Goal: Task Accomplishment & Management: Use online tool/utility

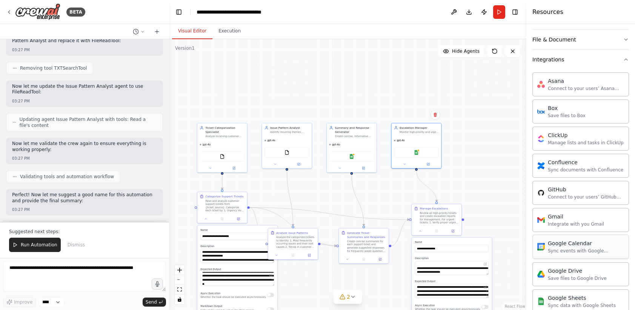
scroll to position [146, 0]
click at [627, 58] on icon "button" at bounding box center [625, 60] width 6 height 6
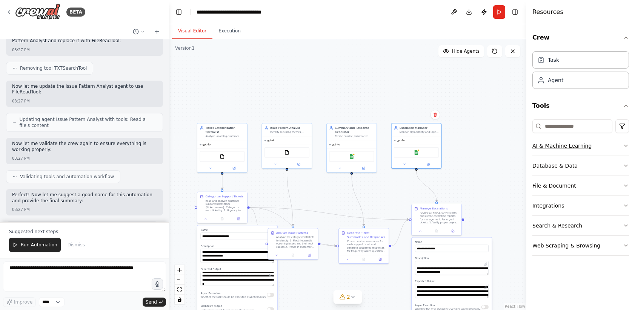
click at [622, 146] on icon "button" at bounding box center [625, 146] width 6 height 6
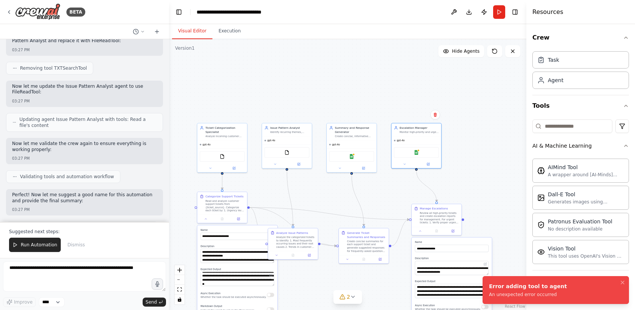
click at [571, 296] on li "Error adding tool to agent An unexpected error occurred" at bounding box center [555, 290] width 146 height 28
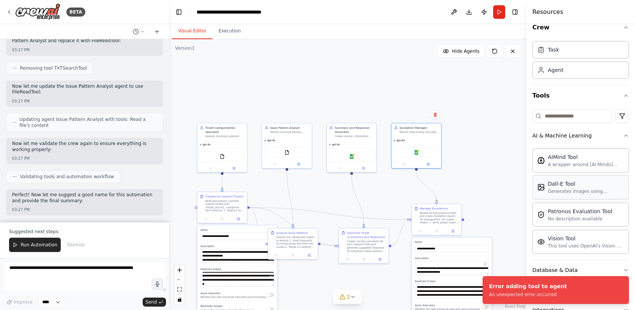
scroll to position [11, 0]
click at [624, 135] on icon "button" at bounding box center [625, 135] width 3 height 2
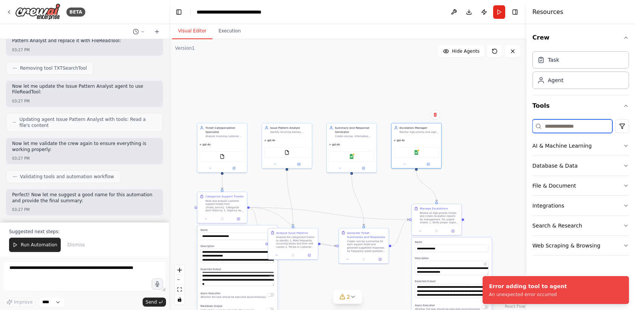
click at [570, 132] on input at bounding box center [572, 127] width 80 height 14
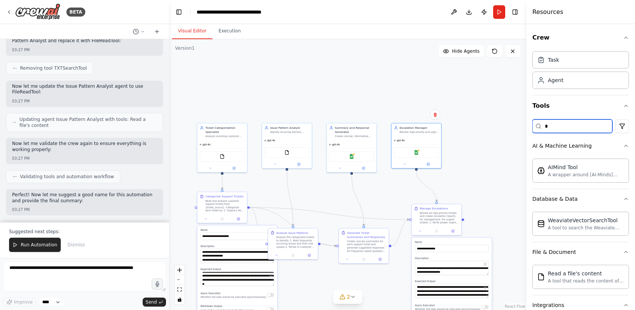
type input "**"
click at [561, 130] on input "**" at bounding box center [572, 127] width 80 height 14
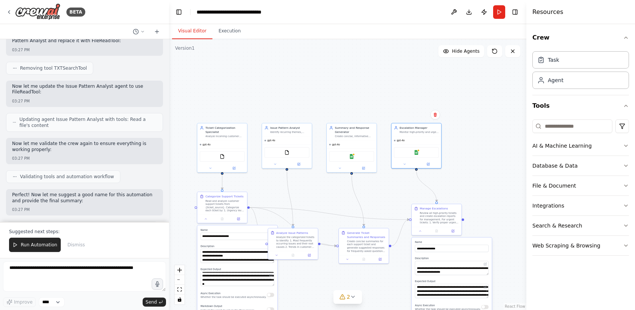
click at [497, 131] on div ".deletable-edge-delete-btn { width: 20px; height: 20px; border: 0px solid #ffff…" at bounding box center [347, 174] width 357 height 271
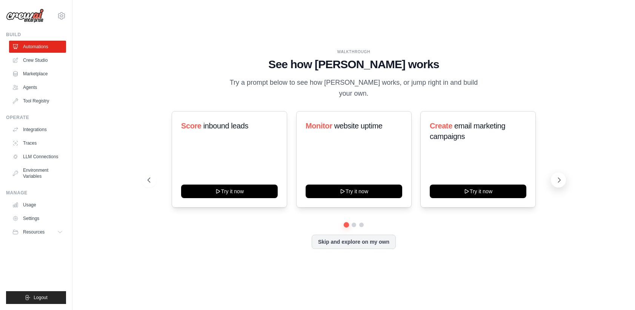
click at [557, 182] on icon at bounding box center [559, 180] width 8 height 8
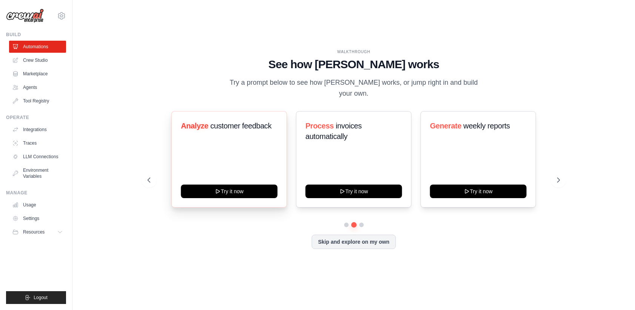
click at [213, 135] on div "Analyze customer feedback" at bounding box center [229, 129] width 97 height 17
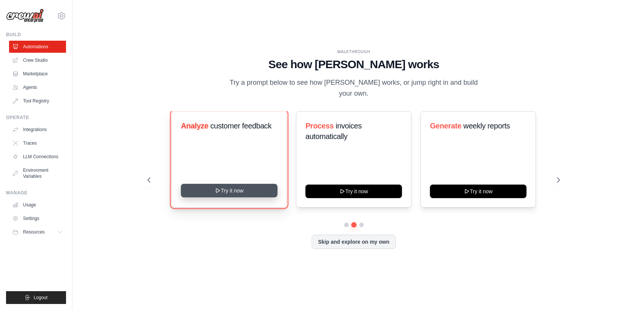
click at [246, 193] on button "Try it now" at bounding box center [229, 191] width 97 height 14
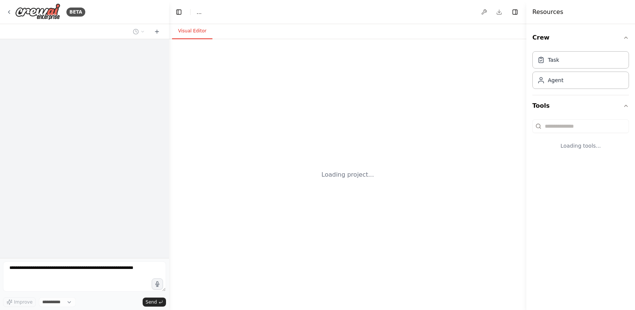
select select "****"
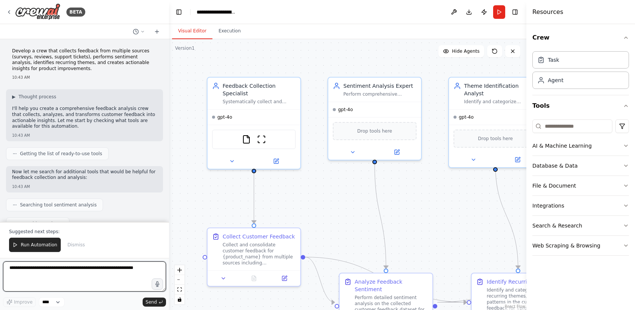
scroll to position [931, 0]
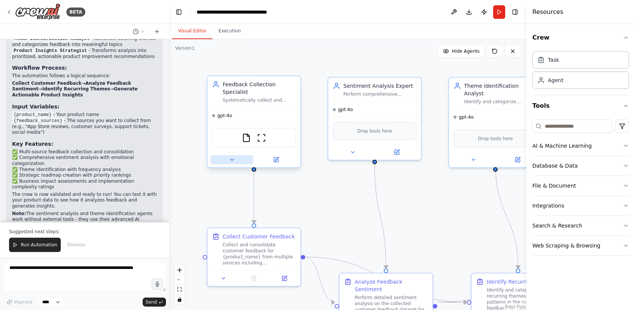
click at [234, 160] on icon at bounding box center [232, 160] width 6 height 6
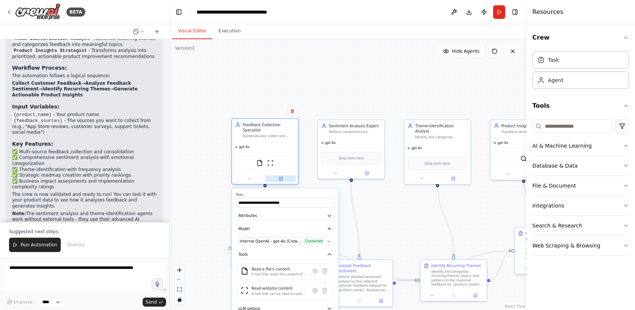
click at [280, 178] on icon at bounding box center [280, 178] width 3 height 3
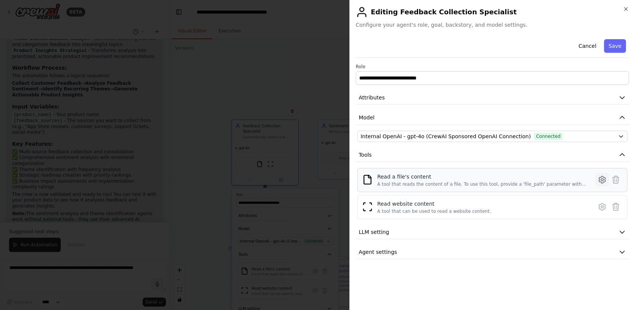
click at [604, 181] on icon at bounding box center [601, 179] width 9 height 9
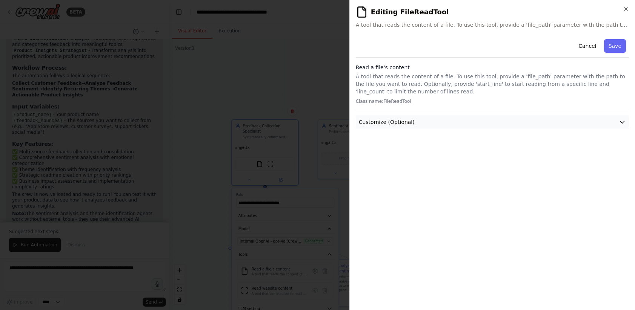
click at [623, 123] on icon "button" at bounding box center [622, 122] width 8 height 8
click at [589, 41] on button "Cancel" at bounding box center [586, 46] width 27 height 14
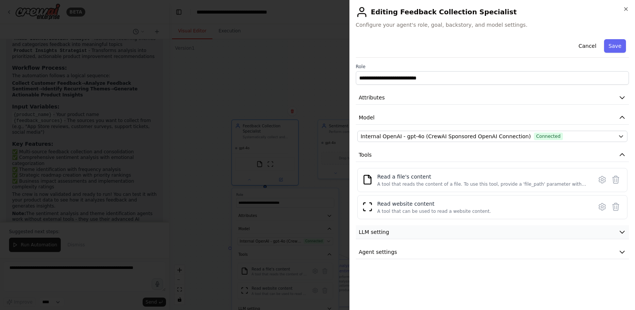
click at [439, 231] on button "LLM setting" at bounding box center [492, 232] width 273 height 14
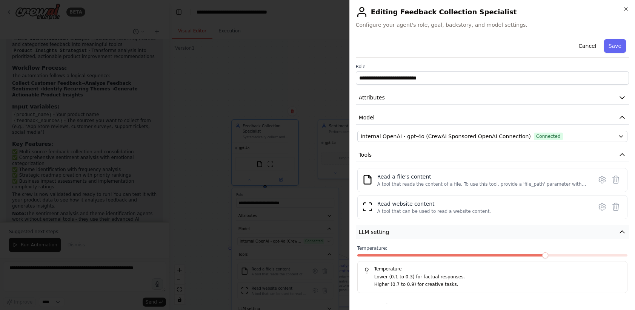
click at [439, 231] on button "LLM setting" at bounding box center [492, 232] width 273 height 14
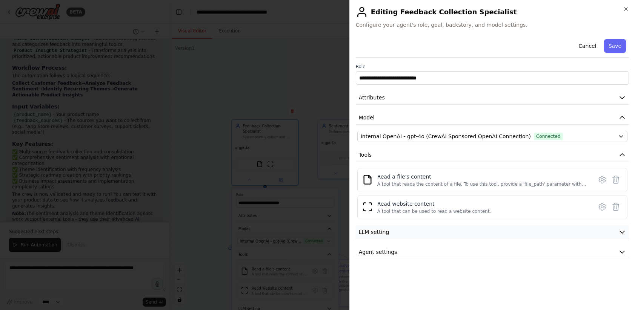
click at [439, 231] on button "LLM setting" at bounding box center [492, 232] width 273 height 14
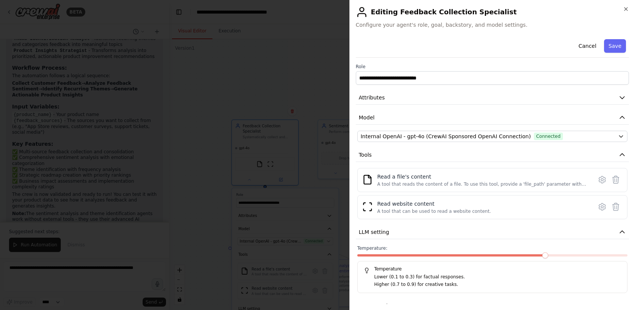
scroll to position [15, 0]
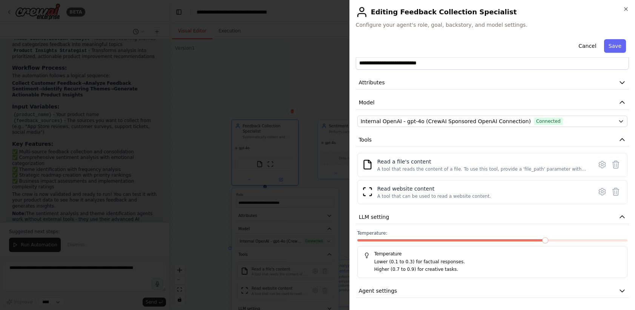
click at [466, 233] on label "Temperature:" at bounding box center [492, 233] width 270 height 6
click at [459, 221] on button "LLM setting" at bounding box center [492, 217] width 273 height 14
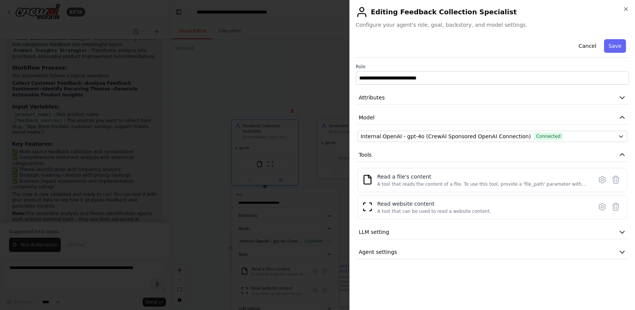
click at [308, 75] on div at bounding box center [317, 155] width 635 height 310
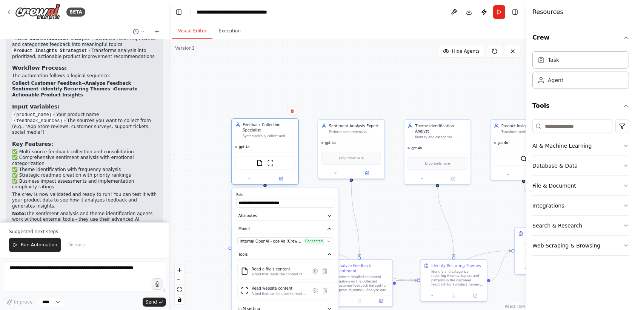
click at [251, 183] on div at bounding box center [265, 178] width 66 height 11
click at [251, 179] on button at bounding box center [249, 179] width 31 height 6
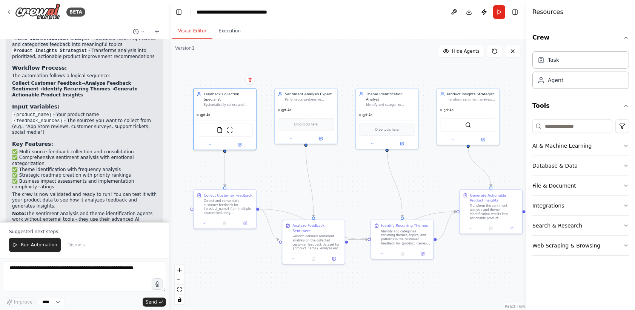
drag, startPoint x: 428, startPoint y: 221, endPoint x: 385, endPoint y: 185, distance: 55.9
click at [385, 185] on div ".deletable-edge-delete-btn { width: 20px; height: 20px; border: 0px solid #ffff…" at bounding box center [347, 174] width 357 height 271
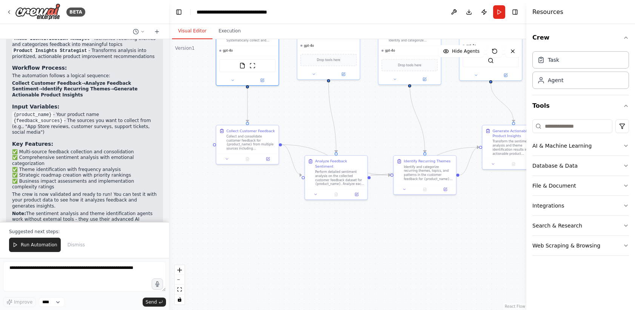
drag, startPoint x: 359, startPoint y: 201, endPoint x: 380, endPoint y: 143, distance: 62.5
click at [380, 143] on div ".deletable-edge-delete-btn { width: 20px; height: 20px; border: 0px solid #ffff…" at bounding box center [347, 174] width 357 height 271
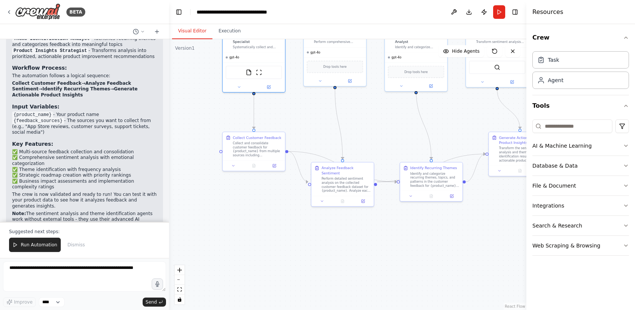
drag, startPoint x: 306, startPoint y: 248, endPoint x: 311, endPoint y: 249, distance: 5.3
click at [313, 258] on div ".deletable-edge-delete-btn { width: 20px; height: 20px; border: 0px solid #ffff…" at bounding box center [347, 174] width 357 height 271
click at [11, 9] on icon at bounding box center [9, 12] width 6 height 6
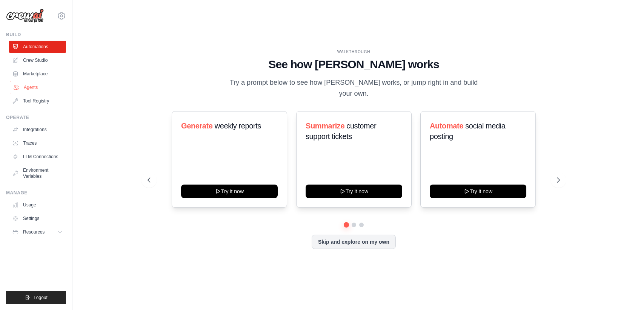
click at [40, 88] on link "Agents" at bounding box center [38, 87] width 57 height 12
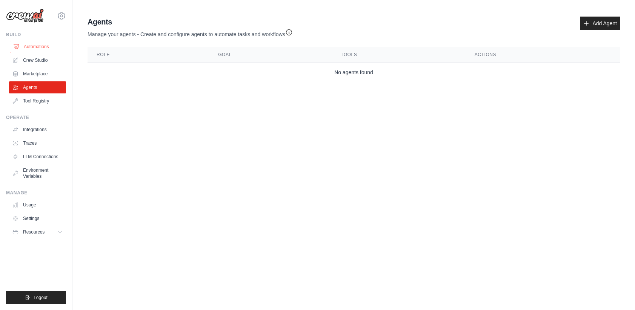
click at [38, 49] on link "Automations" at bounding box center [38, 47] width 57 height 12
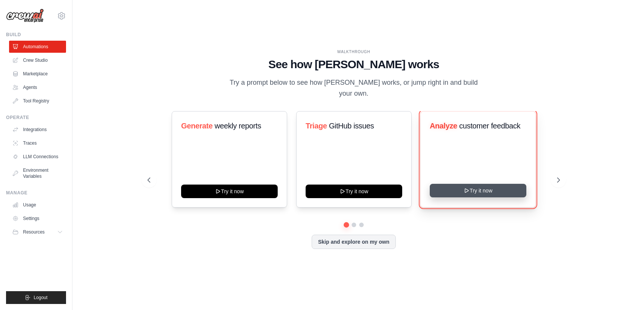
click at [497, 190] on button "Try it now" at bounding box center [477, 191] width 97 height 14
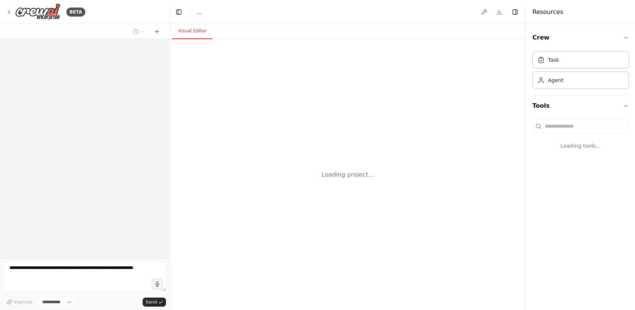
select select "****"
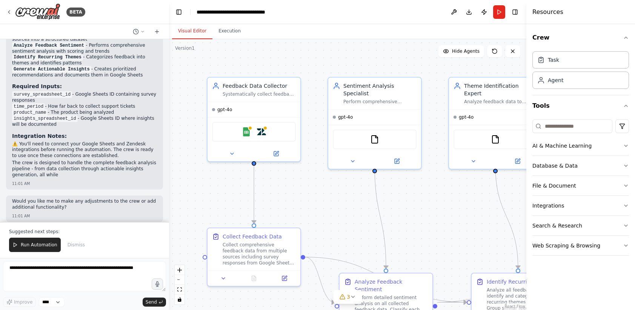
scroll to position [848, 0]
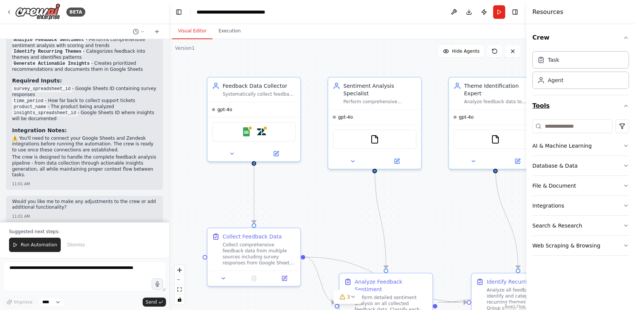
click at [626, 107] on icon "button" at bounding box center [625, 106] width 6 height 6
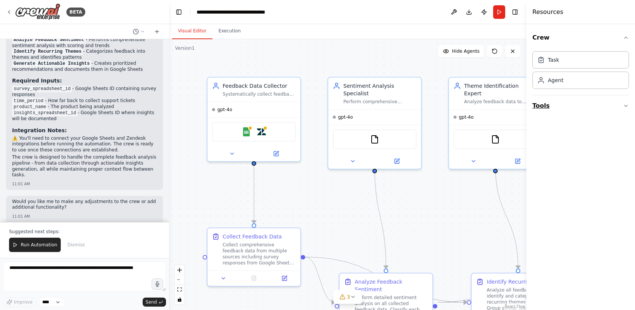
click at [626, 106] on icon "button" at bounding box center [625, 106] width 3 height 2
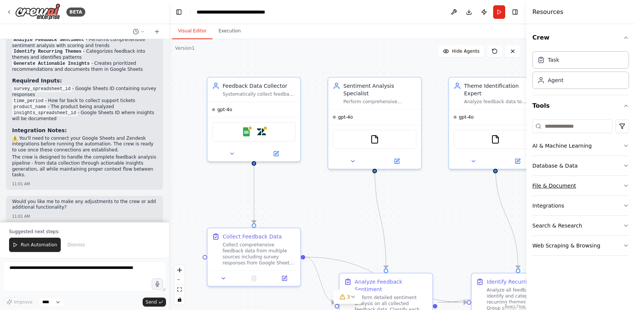
click at [619, 184] on button "File & Document" at bounding box center [580, 186] width 97 height 20
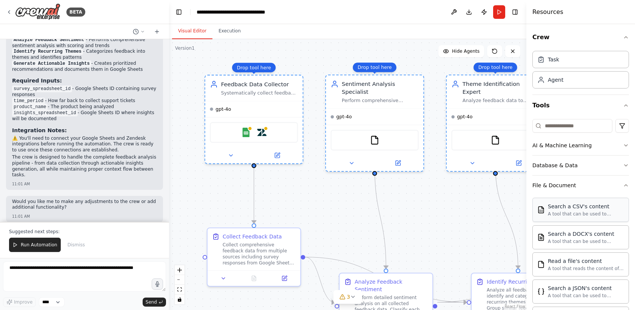
scroll to position [0, 0]
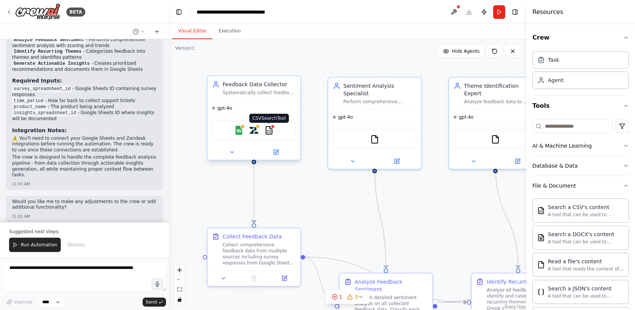
click at [270, 132] on img at bounding box center [268, 130] width 9 height 9
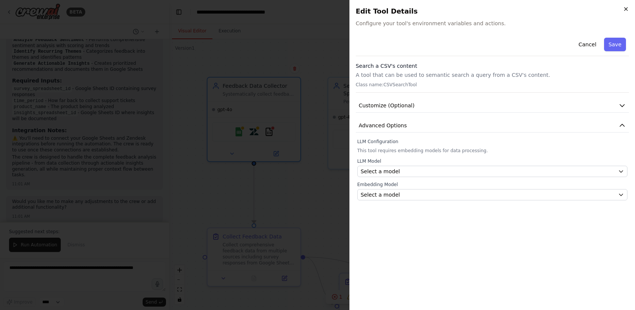
click at [623, 10] on icon "button" at bounding box center [625, 9] width 6 height 6
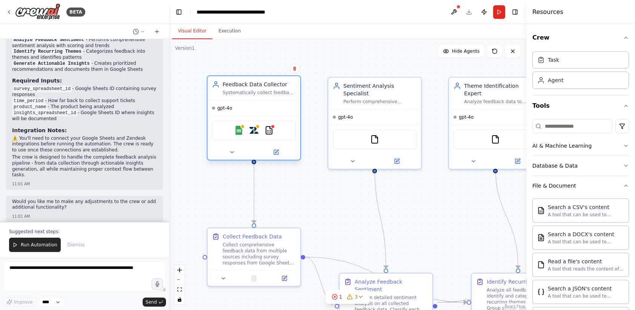
click at [260, 90] on div "Systematically collect feedback data from various sources including surveys fro…" at bounding box center [258, 93] width 73 height 6
click at [278, 155] on icon at bounding box center [276, 152] width 6 height 6
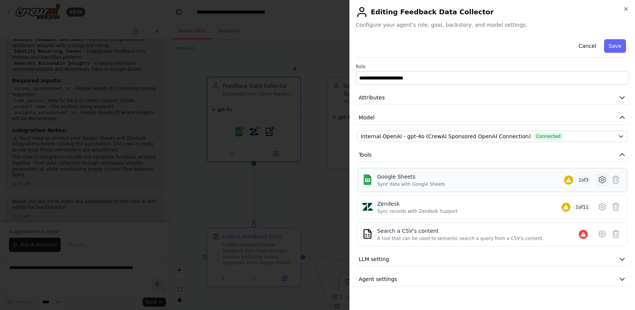
click at [601, 181] on icon at bounding box center [602, 180] width 2 height 2
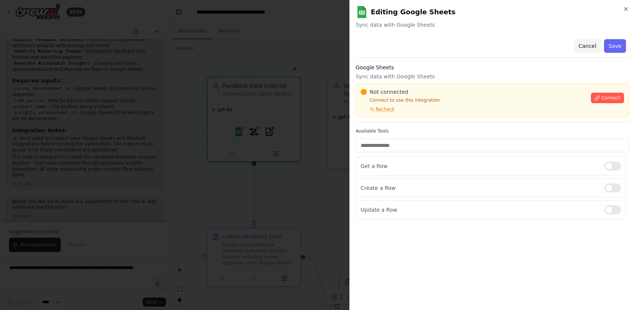
click at [581, 47] on button "Cancel" at bounding box center [586, 46] width 27 height 14
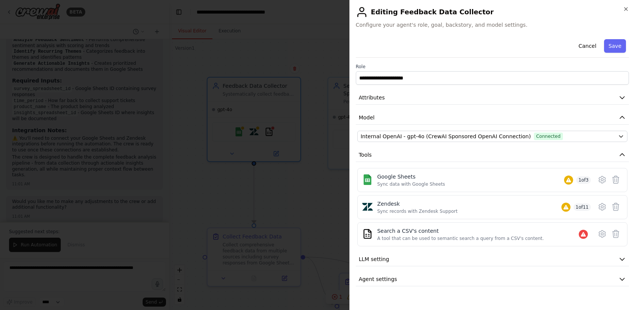
click at [112, 17] on div at bounding box center [317, 155] width 635 height 310
